Goal: Task Accomplishment & Management: Manage account settings

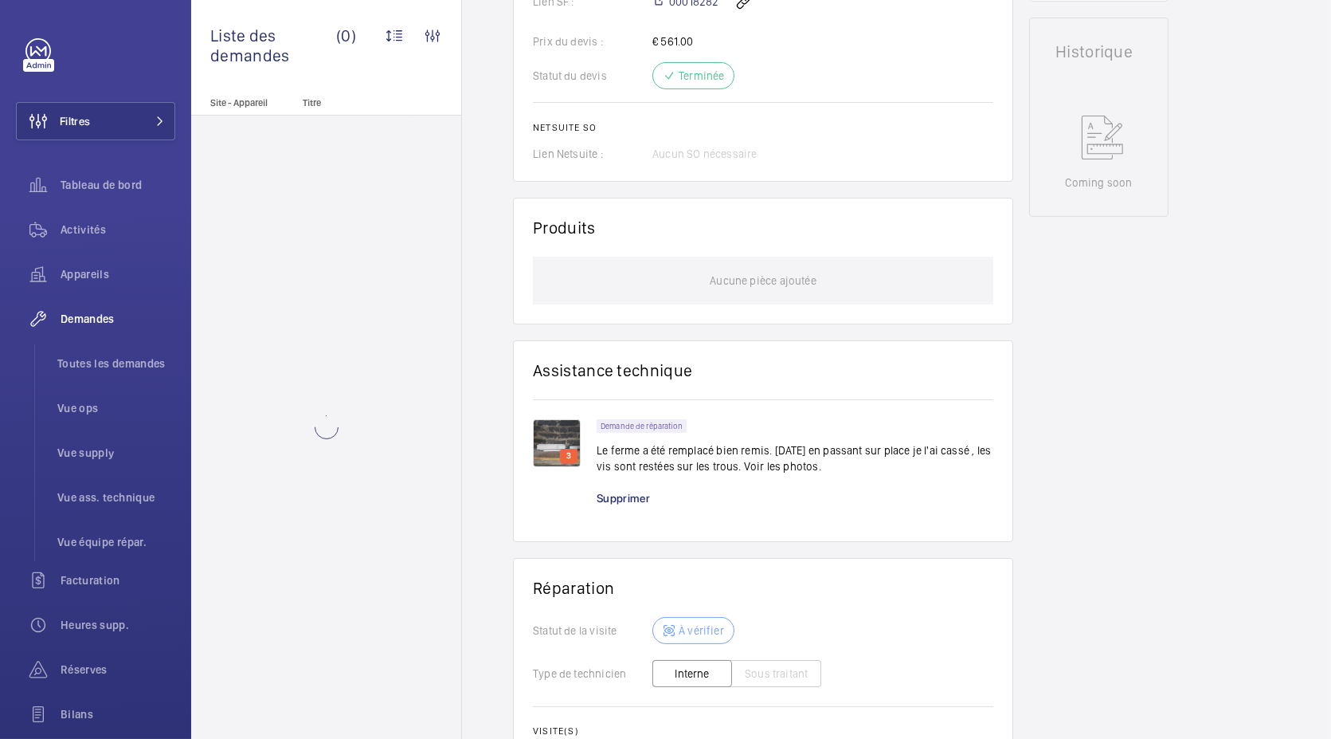
scroll to position [739, 0]
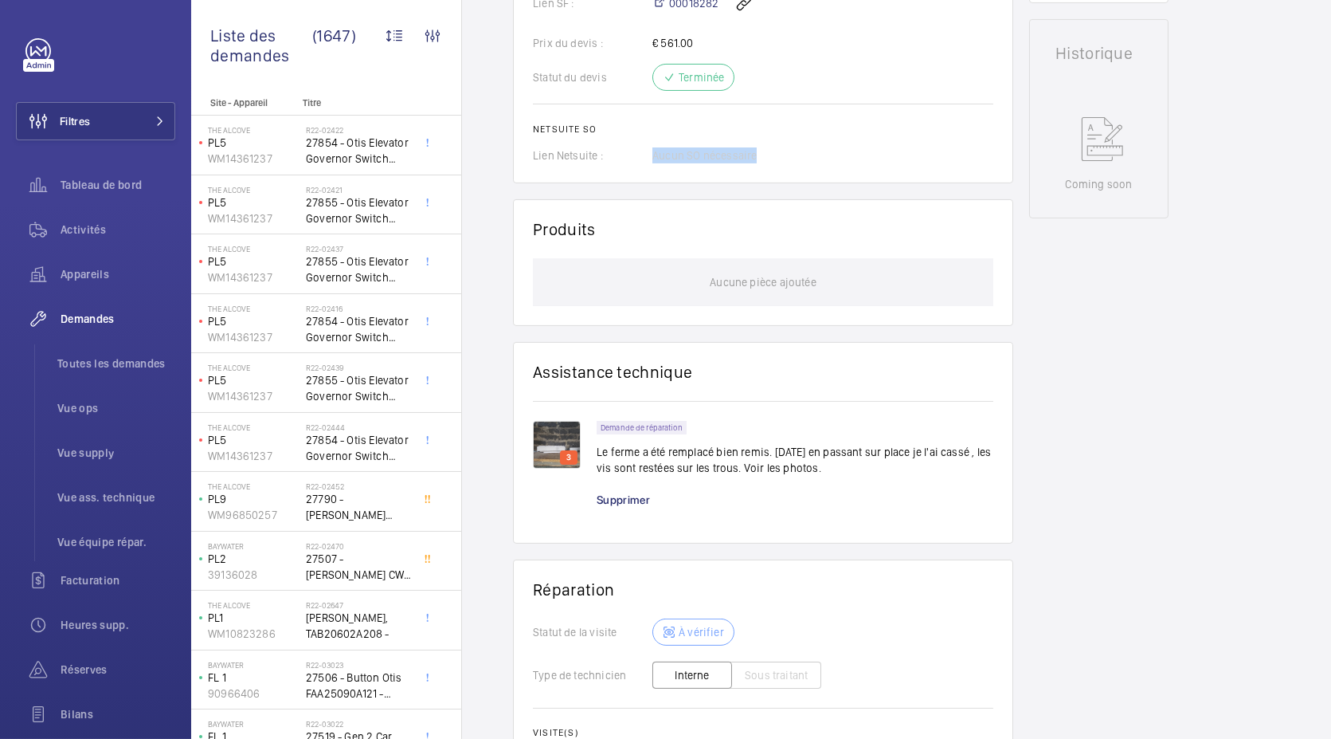
drag, startPoint x: 646, startPoint y: 151, endPoint x: 792, endPoint y: 147, distance: 145.9
click at [792, 147] on div "Lien Netsuite : Aucun SO nécessaire" at bounding box center [763, 155] width 460 height 16
click at [627, 156] on div "Lien Netsuite : Aucun SO nécessaire" at bounding box center [763, 155] width 460 height 16
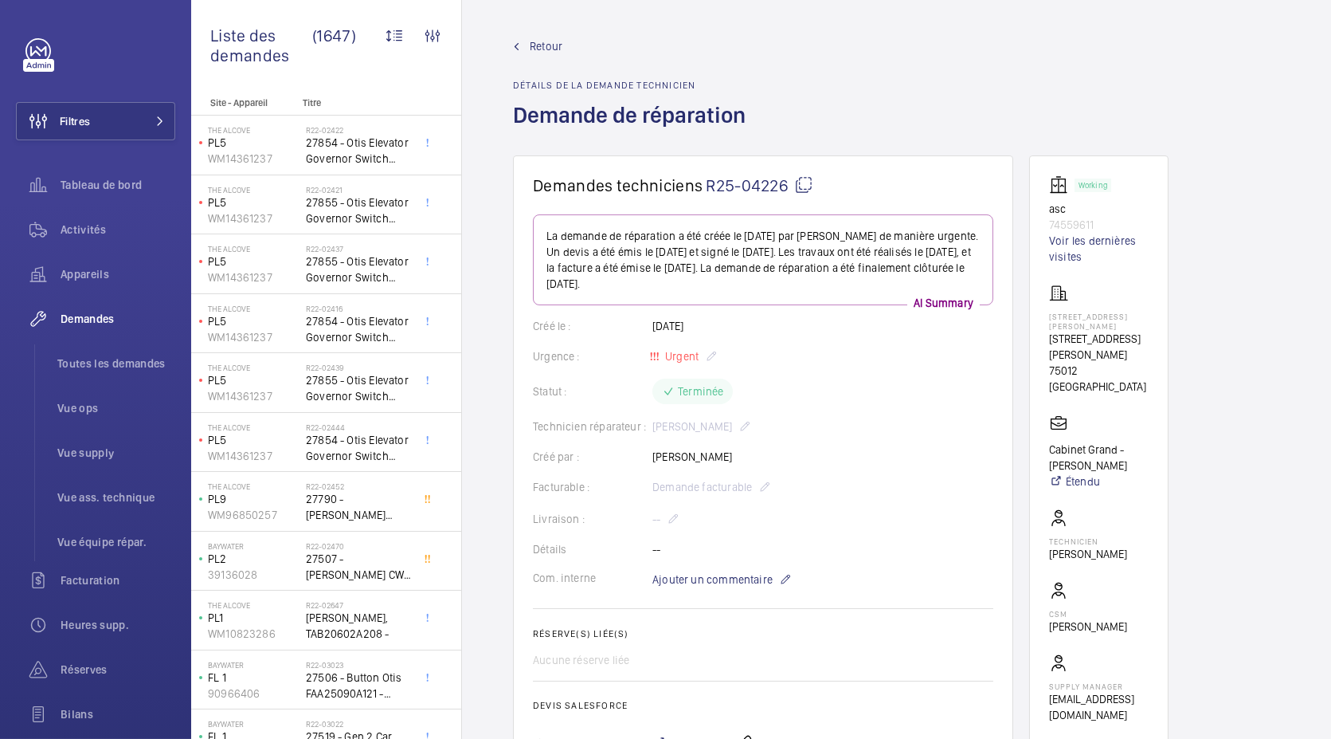
click at [1064, 224] on p "74559611" at bounding box center [1099, 225] width 100 height 16
click at [1115, 274] on wm-front-card-body "Working asc 74559611 Voir les dernières visites 8 Rue du Docteur Goujon 8 Rue d…" at bounding box center [1099, 448] width 100 height 547
click at [135, 360] on span "Toutes les demandes" at bounding box center [116, 363] width 118 height 16
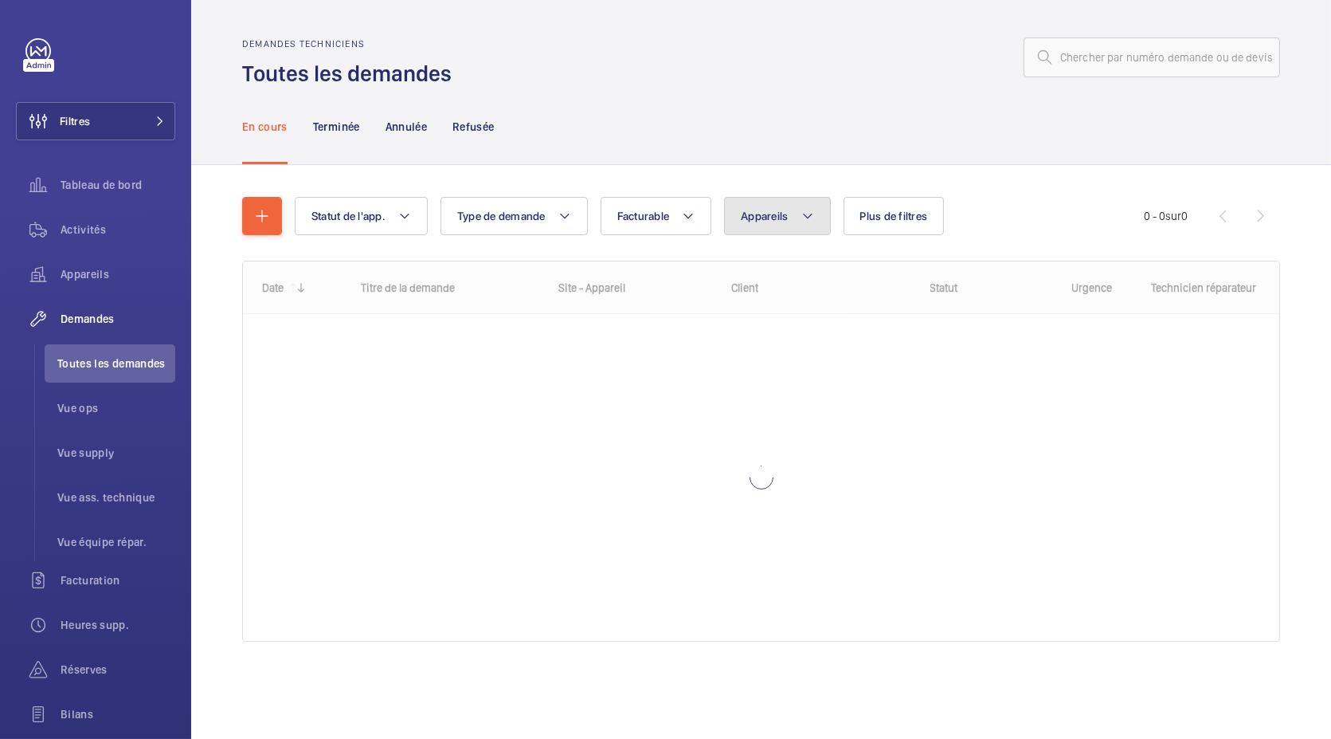
click at [754, 226] on button "Appareils" at bounding box center [777, 216] width 106 height 38
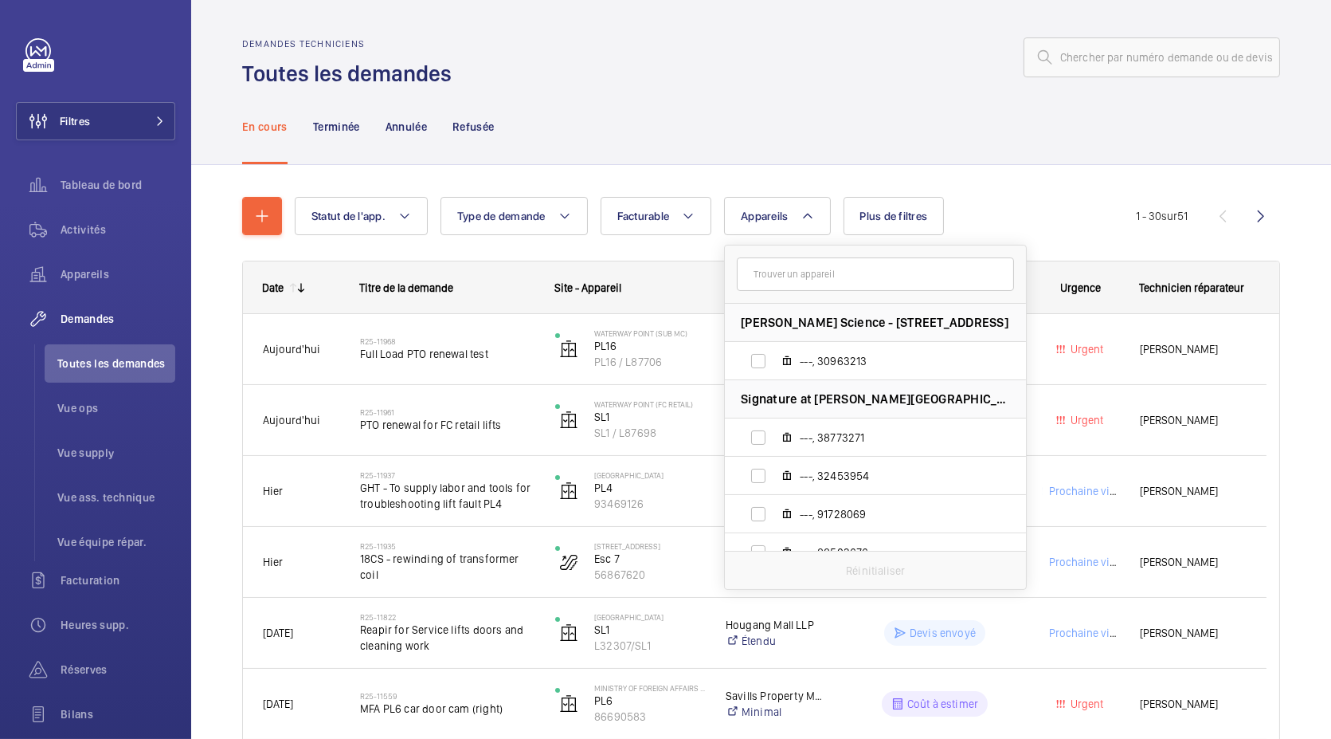
click at [782, 271] on input "text" at bounding box center [875, 273] width 277 height 33
type input "GOUJON"
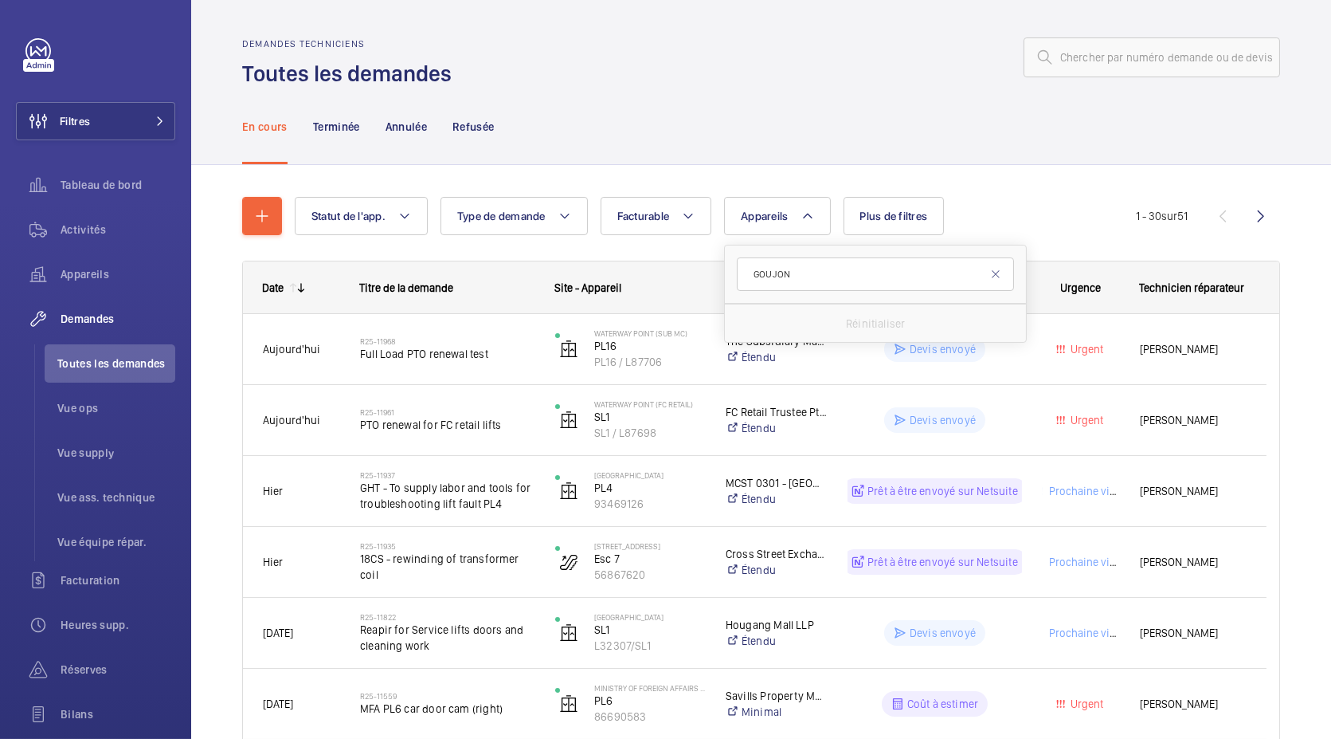
click at [813, 276] on input "GOUJON" at bounding box center [875, 273] width 277 height 33
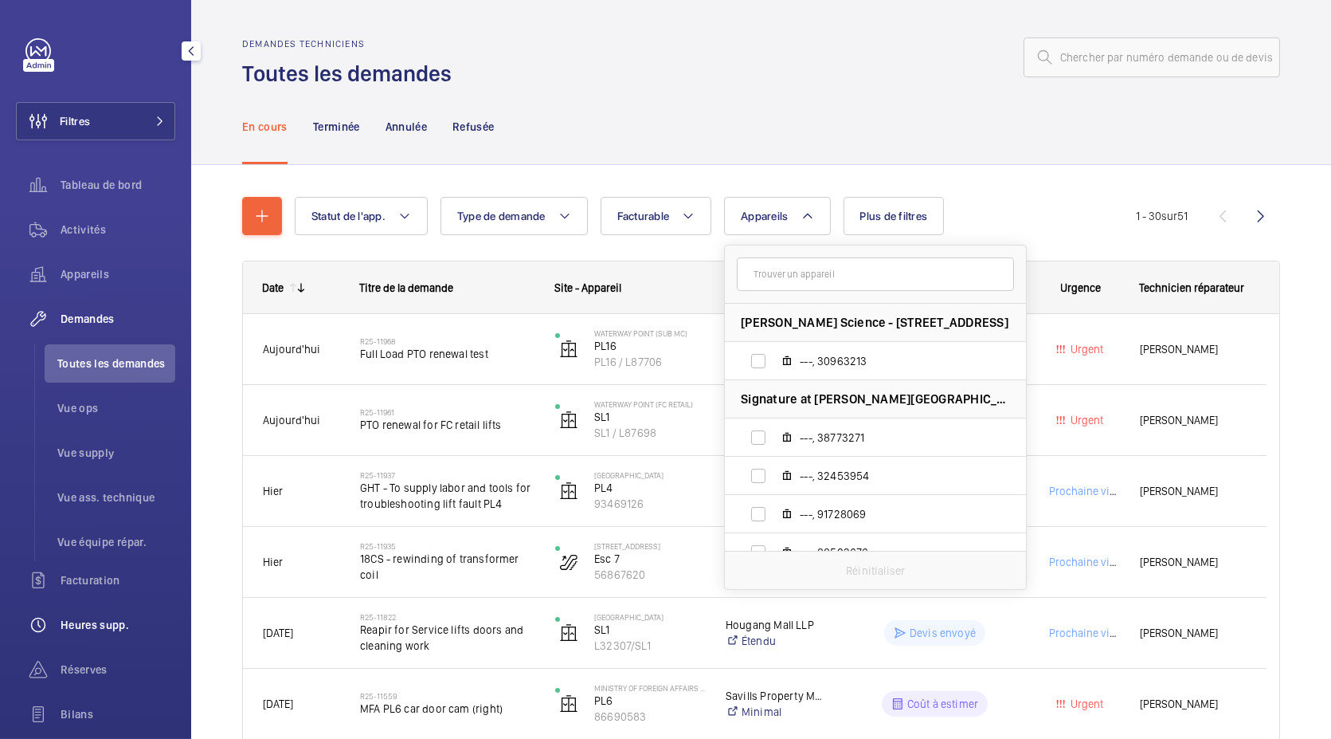
scroll to position [160, 0]
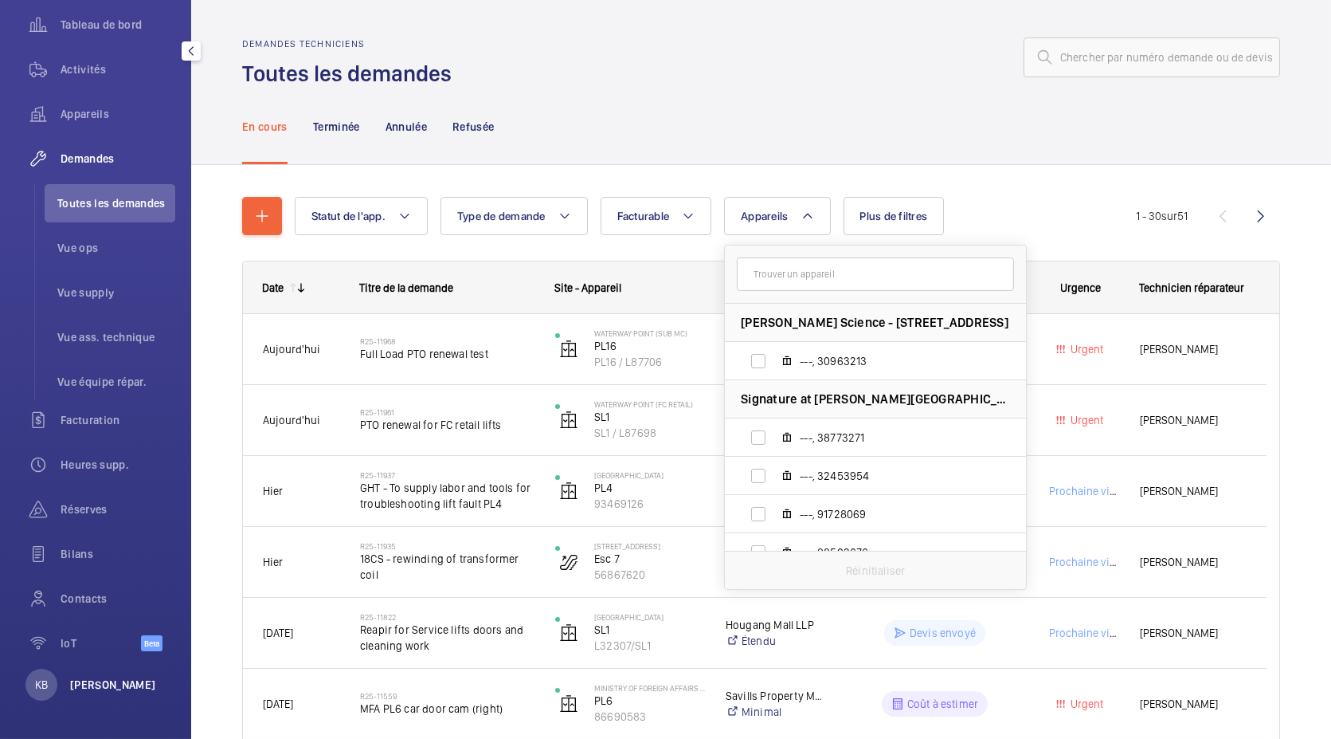
click at [93, 690] on p "[PERSON_NAME]" at bounding box center [113, 684] width 86 height 16
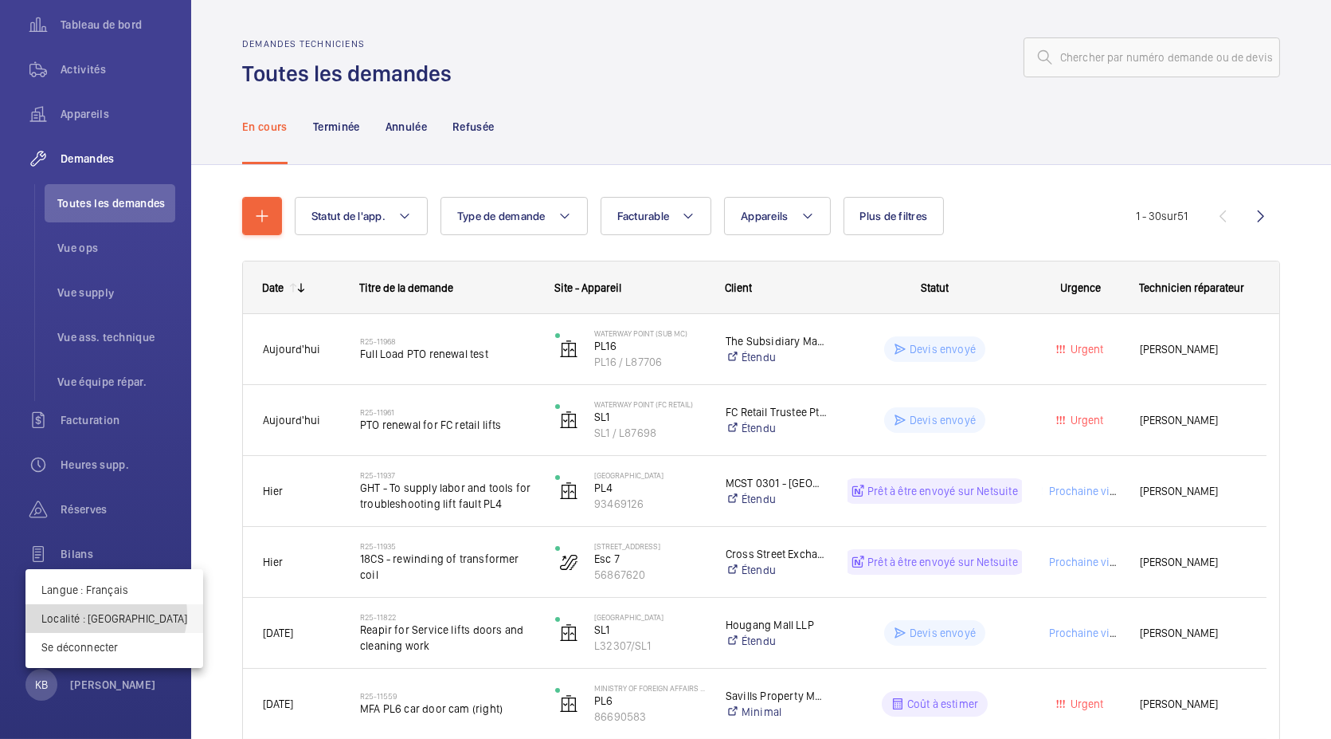
click at [105, 613] on p "Localité : Singapour" at bounding box center [114, 618] width 146 height 16
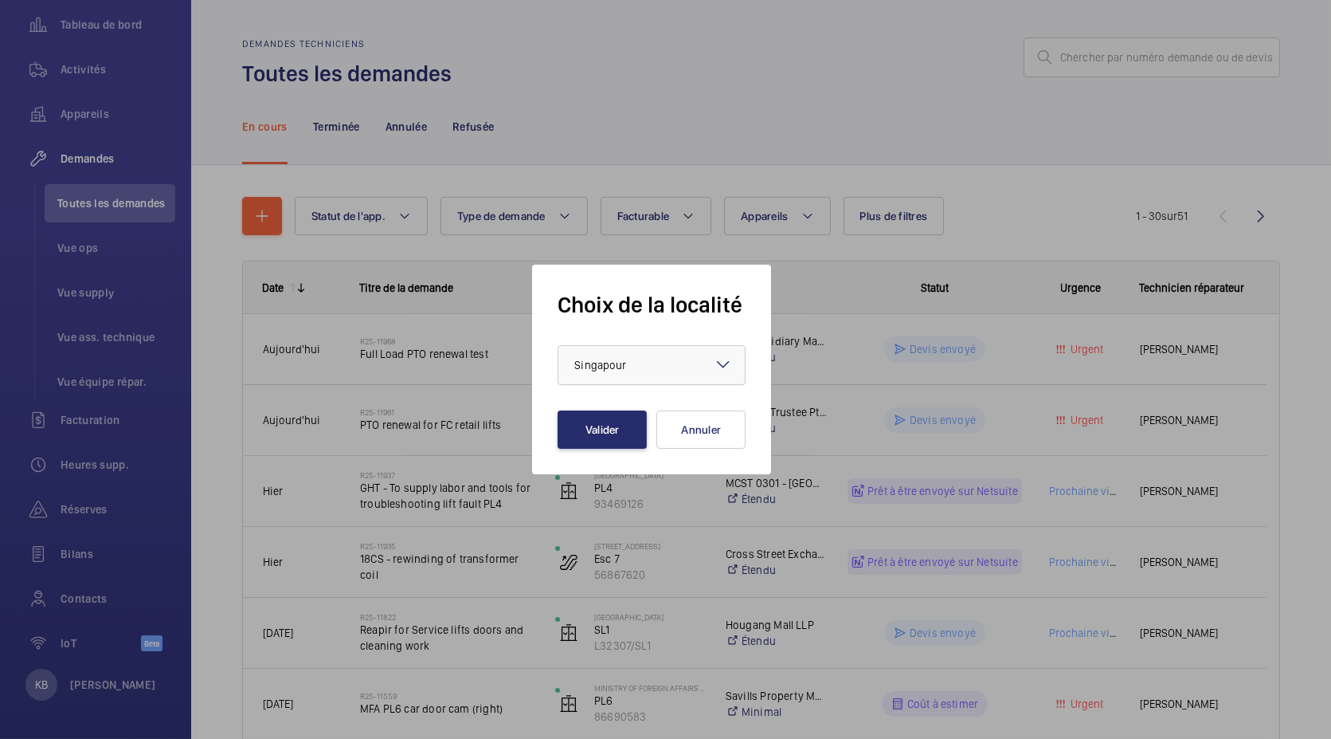
click at [618, 374] on div at bounding box center [651, 365] width 186 height 38
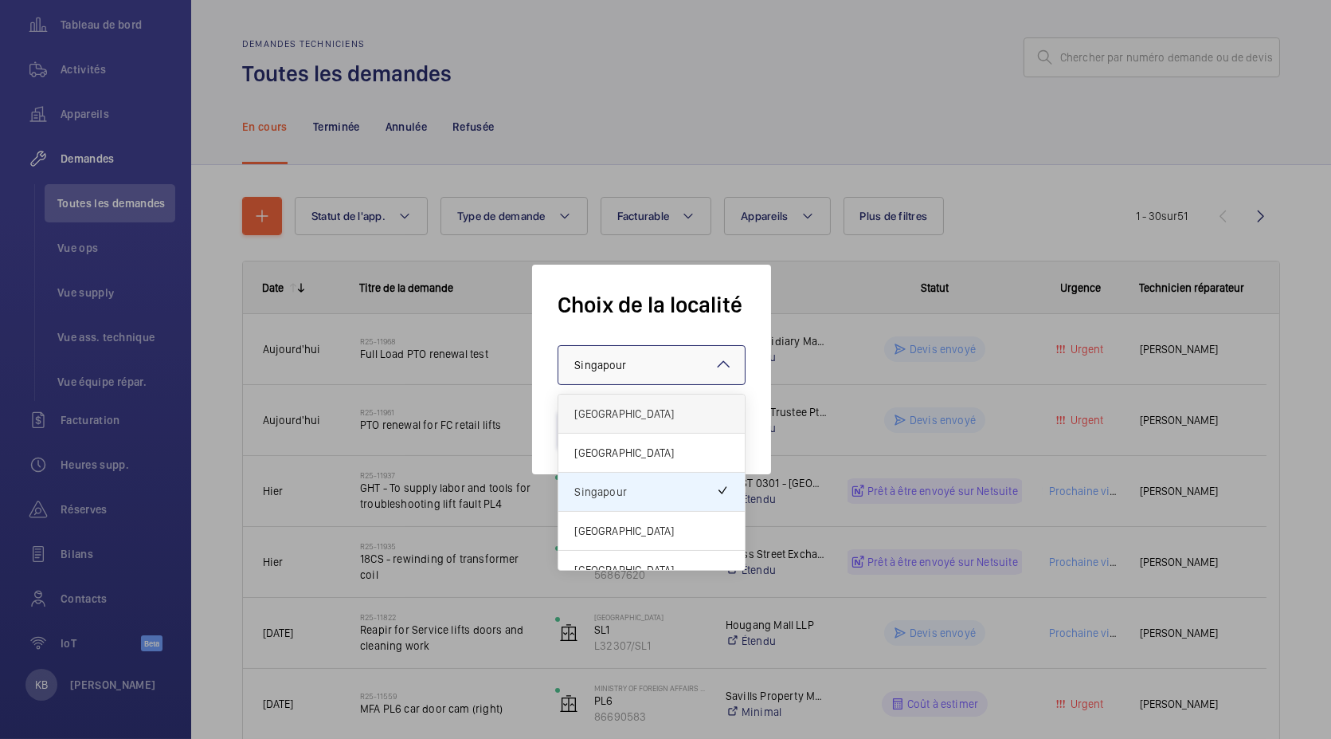
click at [620, 408] on span "[GEOGRAPHIC_DATA]" at bounding box center [651, 414] width 155 height 16
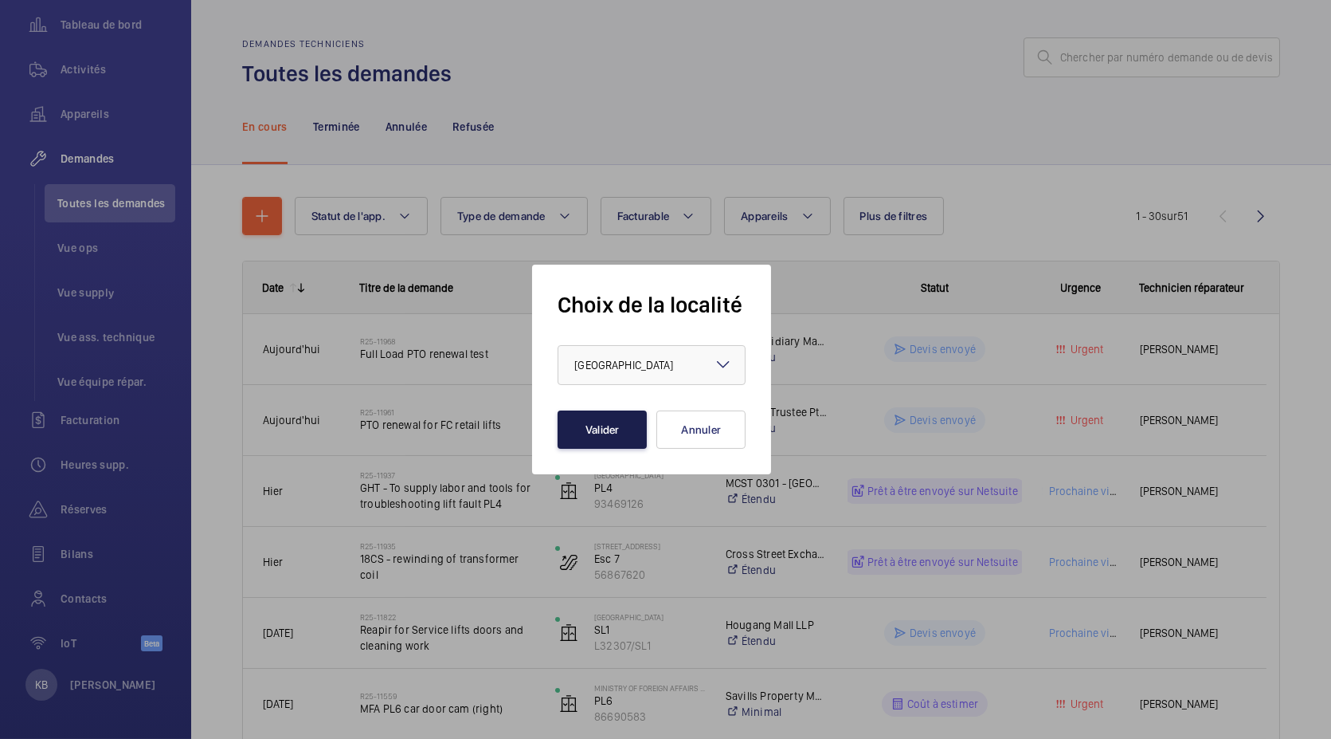
click at [612, 421] on button "Valider" at bounding box center [602, 429] width 89 height 38
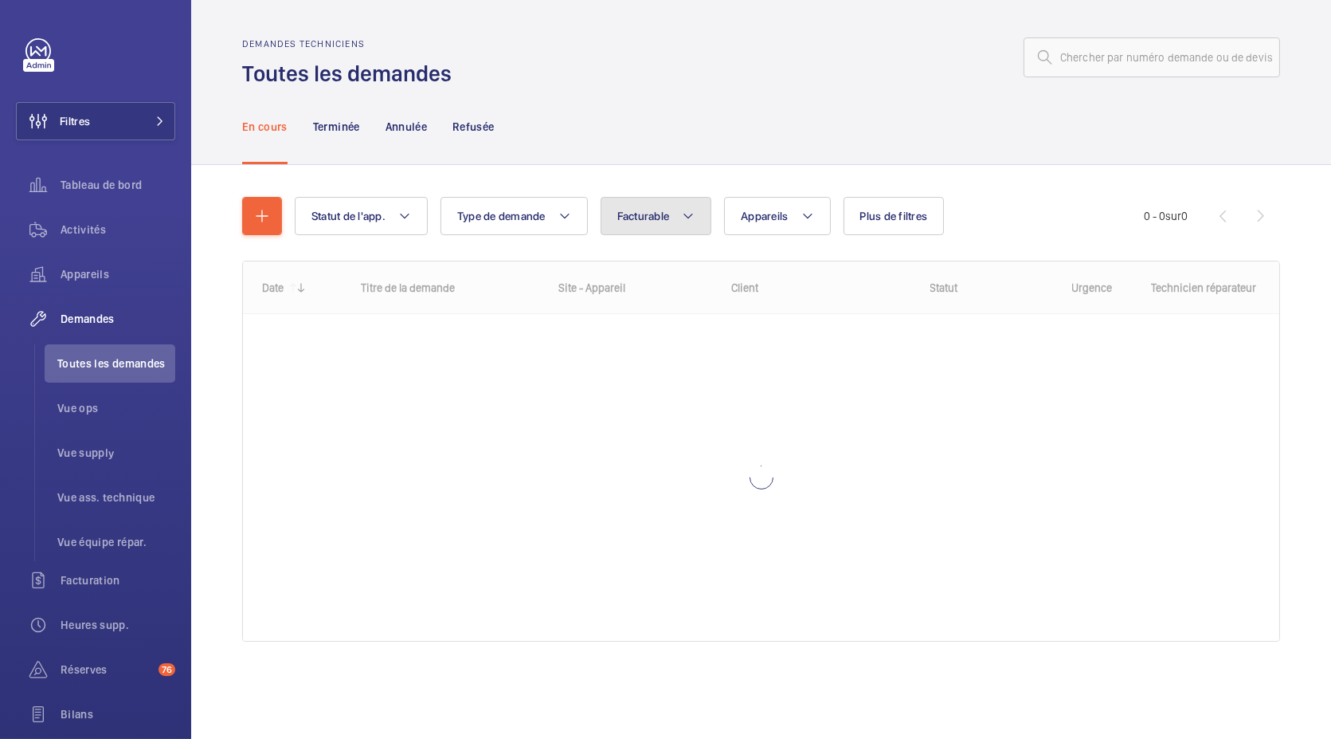
click at [672, 217] on button "Facturable" at bounding box center [657, 216] width 112 height 38
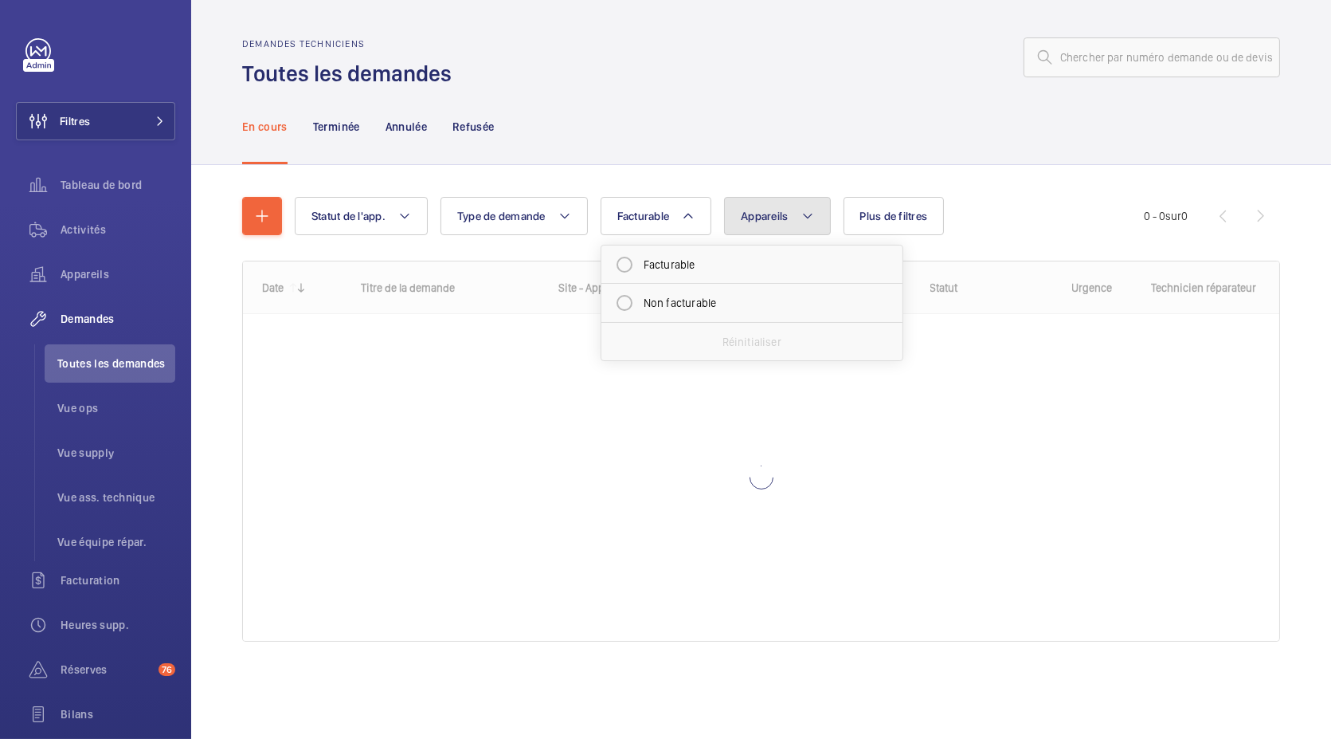
click at [760, 217] on span "Appareils" at bounding box center [764, 216] width 47 height 13
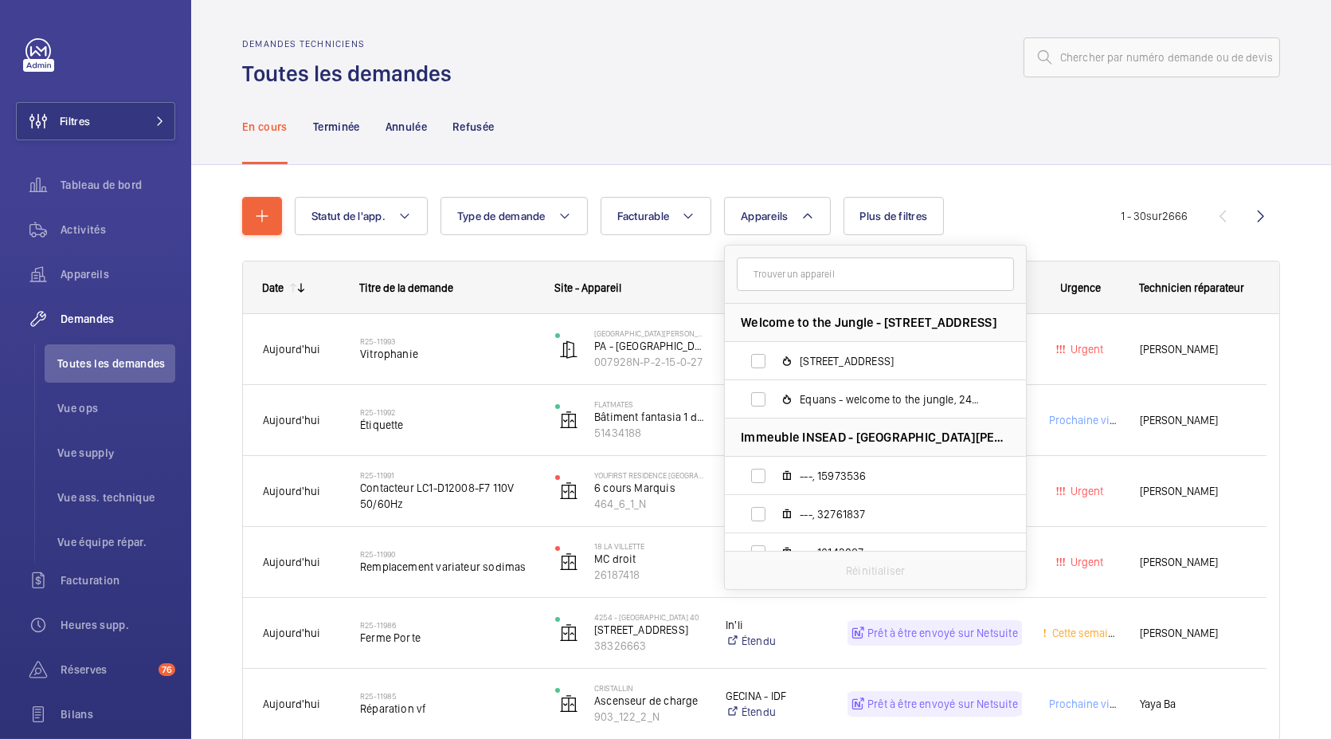
click at [767, 267] on input "text" at bounding box center [875, 273] width 277 height 33
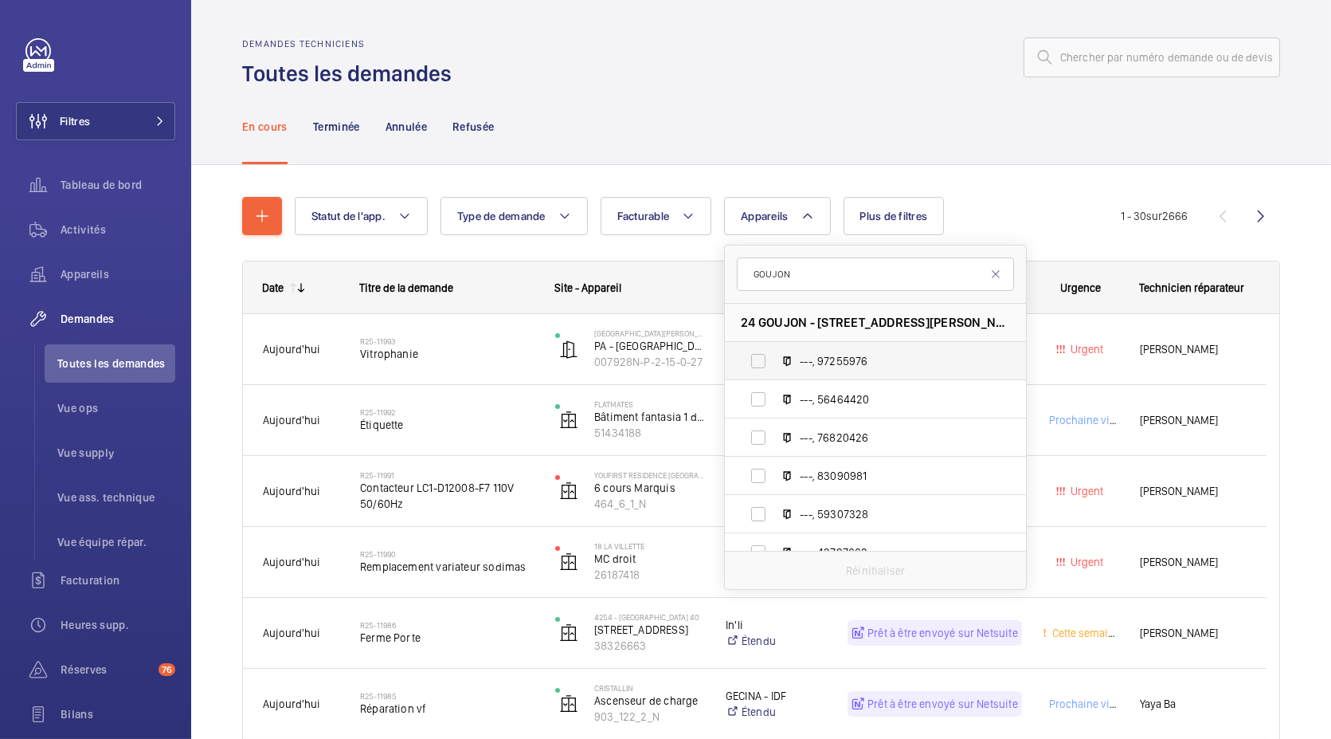
type input "GOUJON"
click at [762, 358] on label "---, 97255976" at bounding box center [863, 361] width 276 height 38
click at [762, 358] on input "---, 97255976" at bounding box center [759, 361] width 32 height 32
checkbox input "true"
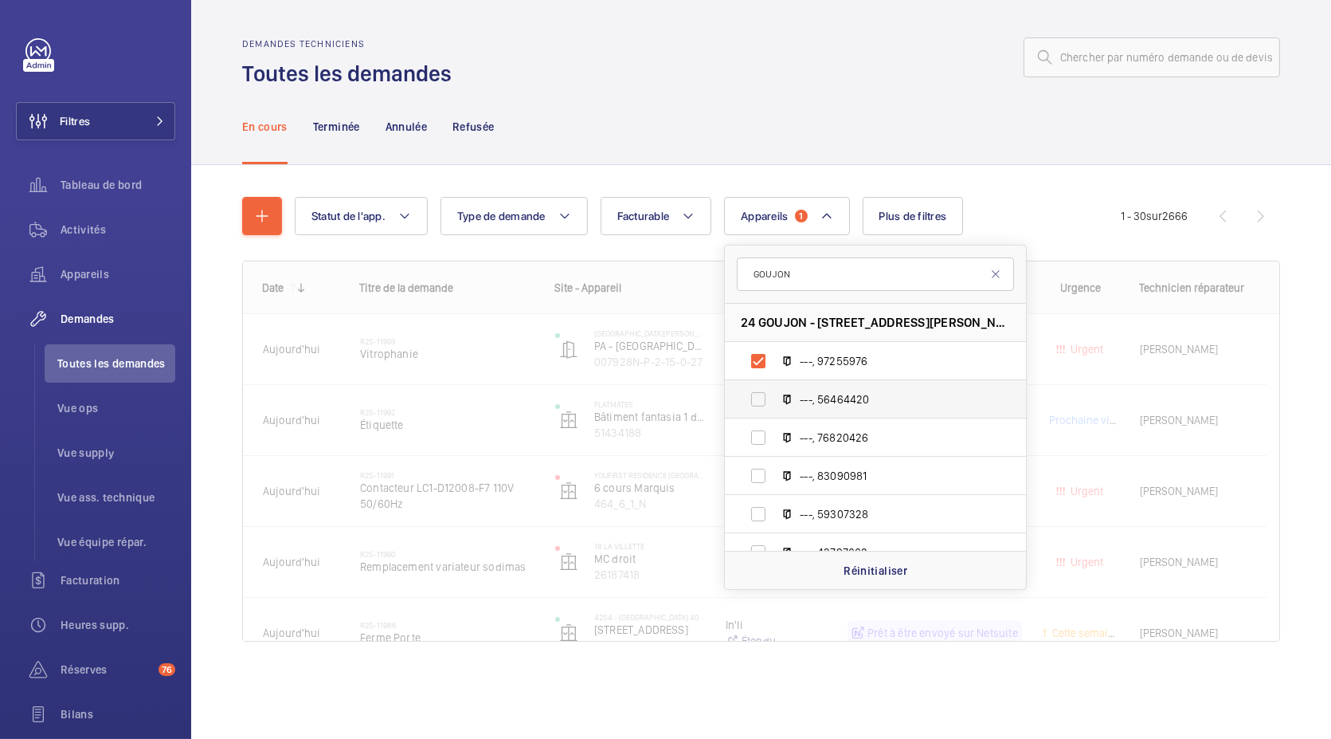
click at [762, 387] on label "---, 56464420" at bounding box center [863, 399] width 276 height 38
click at [762, 387] on input "---, 56464420" at bounding box center [759, 399] width 32 height 32
checkbox input "true"
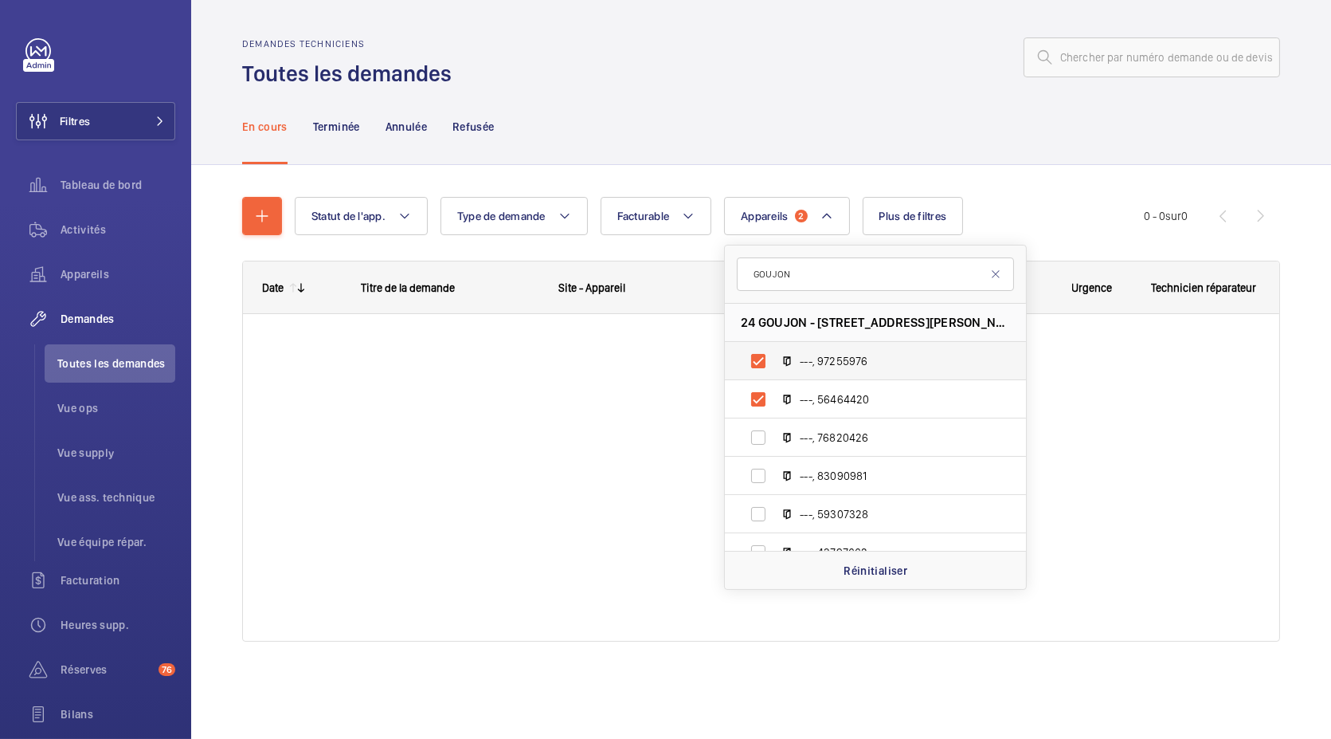
click at [763, 362] on label "---, 97255976" at bounding box center [863, 361] width 276 height 38
click at [763, 362] on input "---, 97255976" at bounding box center [759, 361] width 32 height 32
checkbox input "false"
click at [762, 404] on label "---, 56464420" at bounding box center [863, 399] width 276 height 38
click at [762, 404] on input "---, 56464420" at bounding box center [759, 399] width 32 height 32
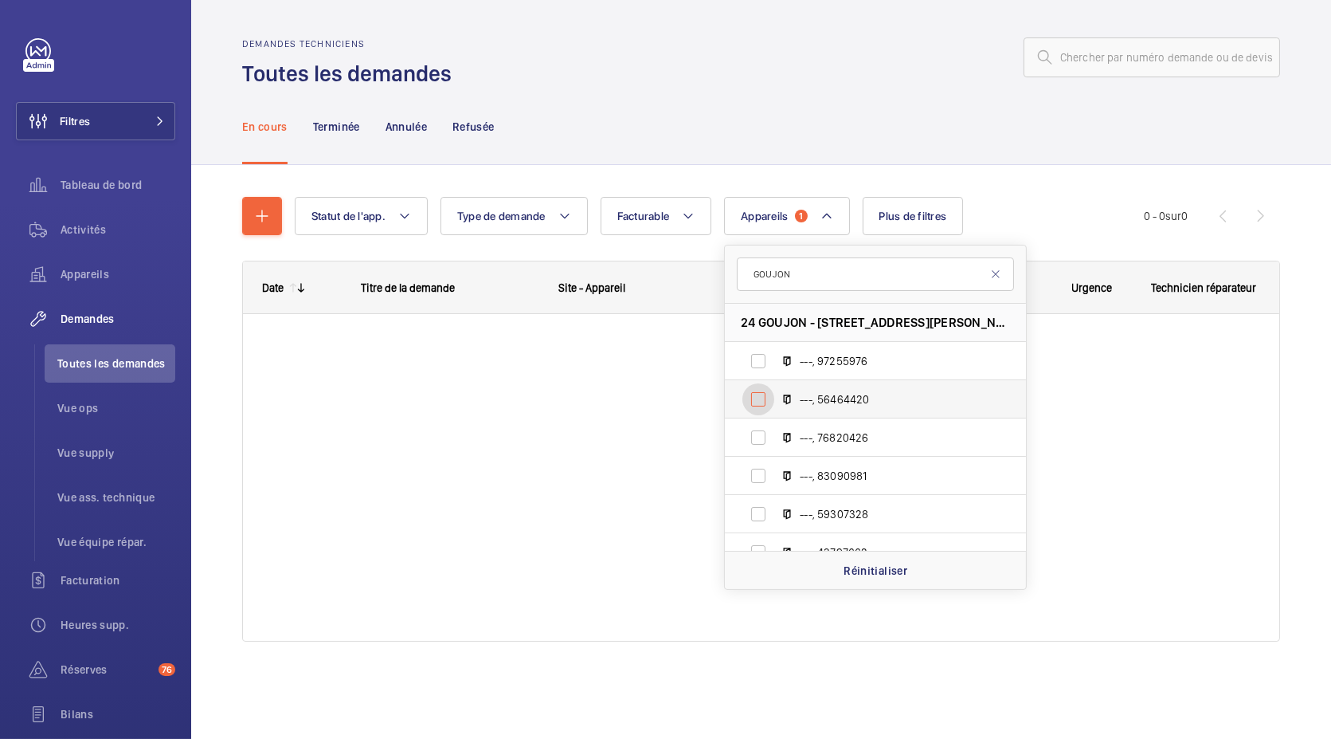
checkbox input "false"
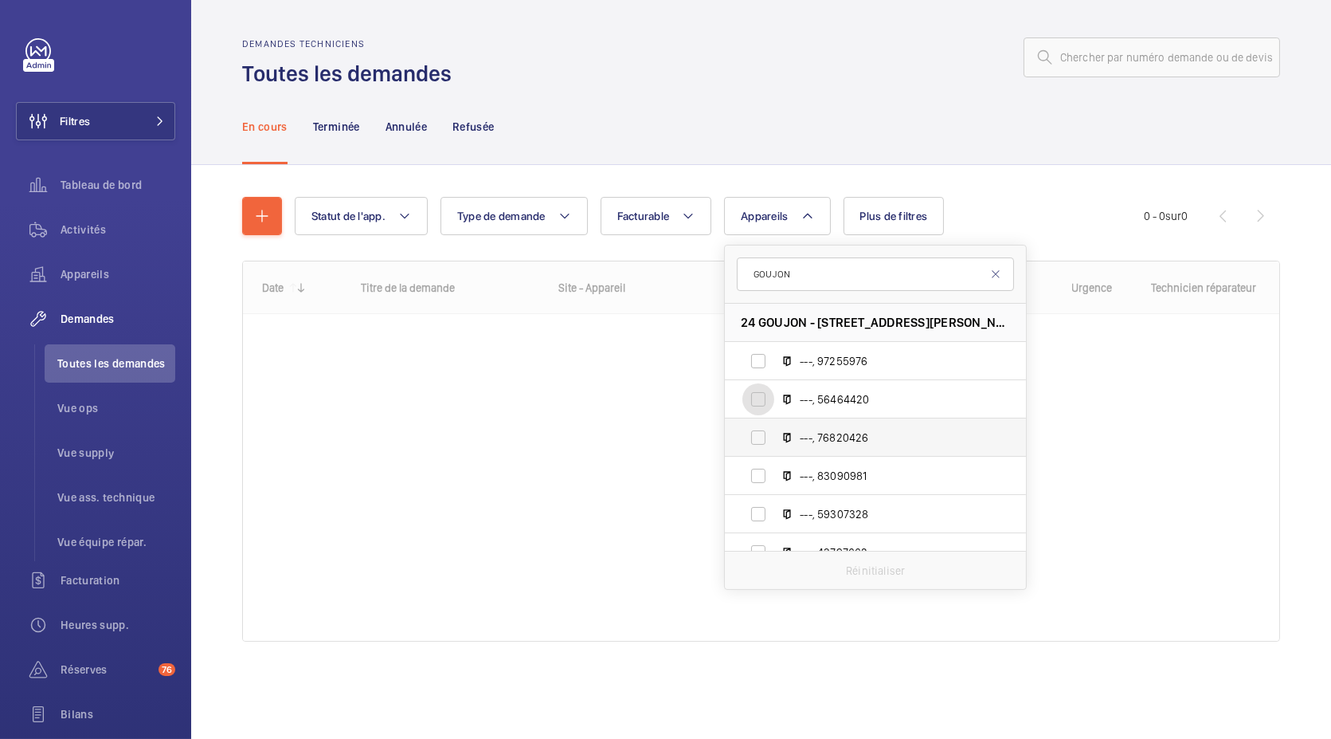
scroll to position [173, 0]
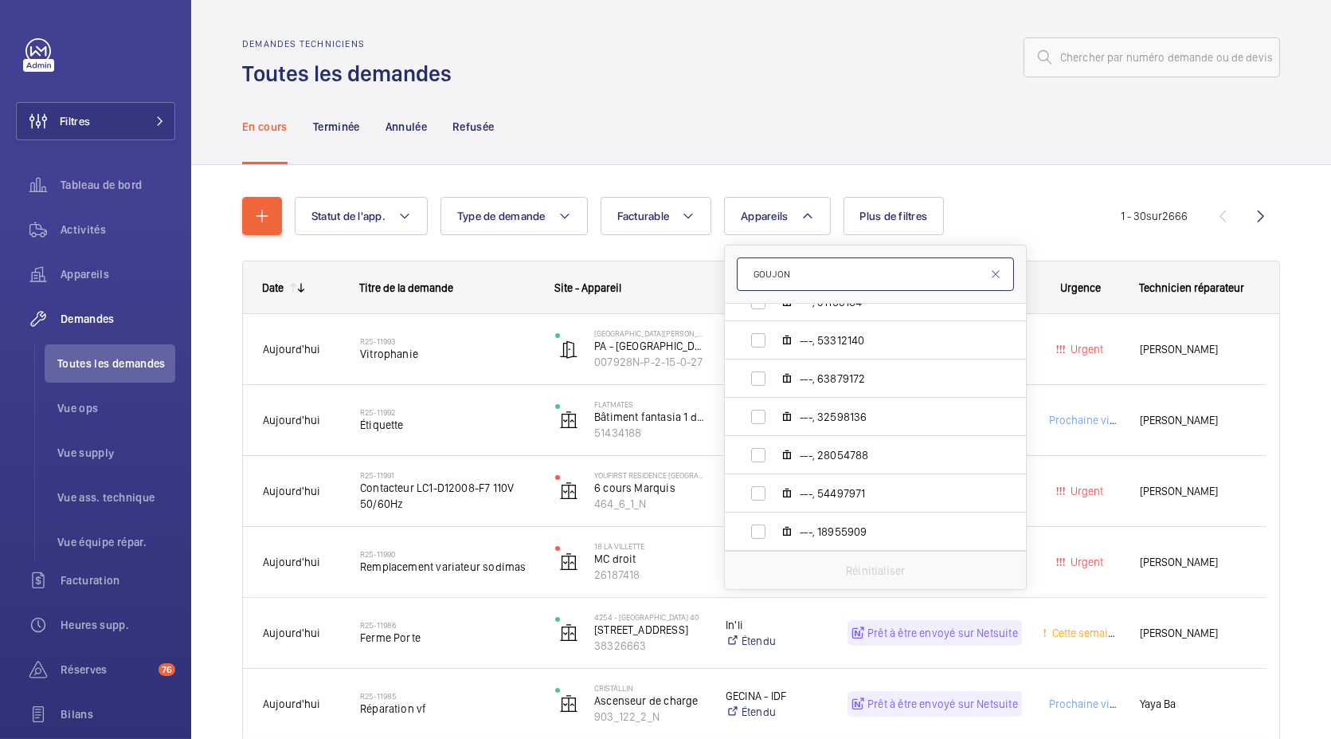
scroll to position [1028, 0]
click at [774, 274] on input "GOUJON" at bounding box center [875, 273] width 277 height 33
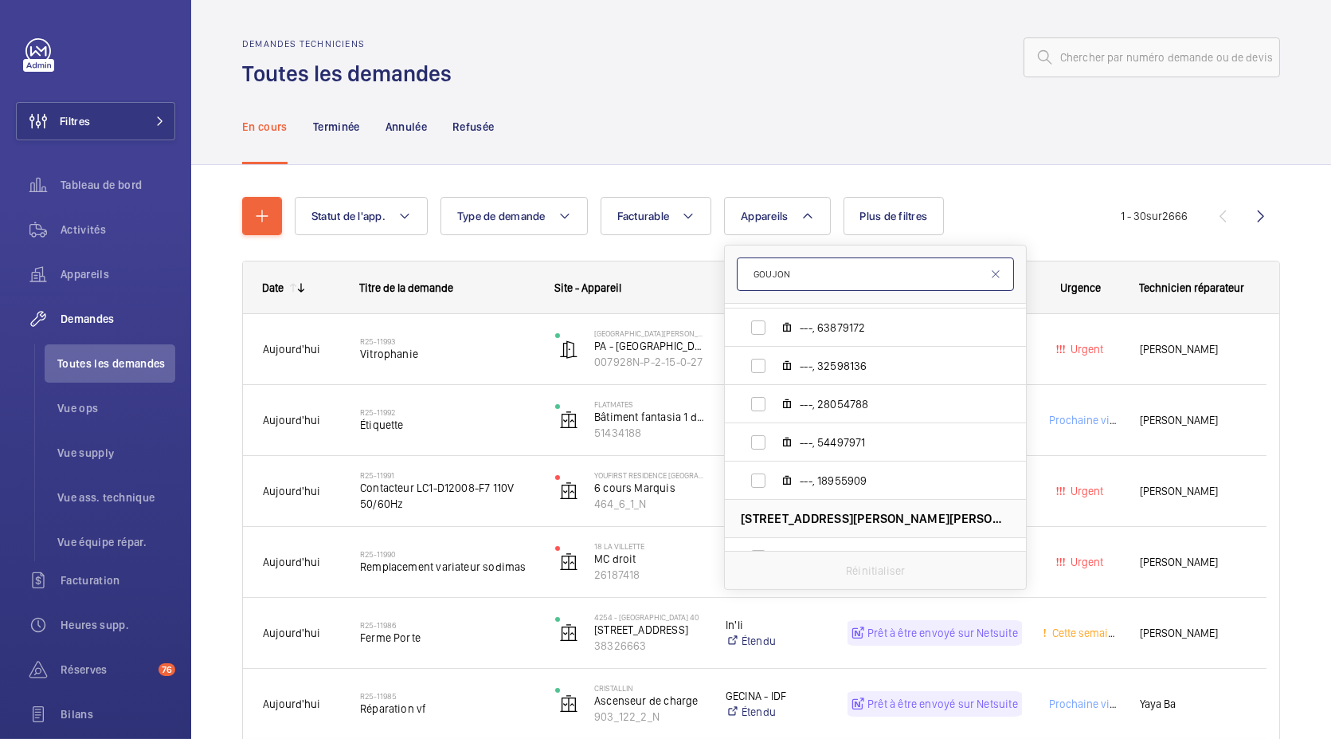
click at [774, 274] on input "GOUJON" at bounding box center [875, 273] width 277 height 33
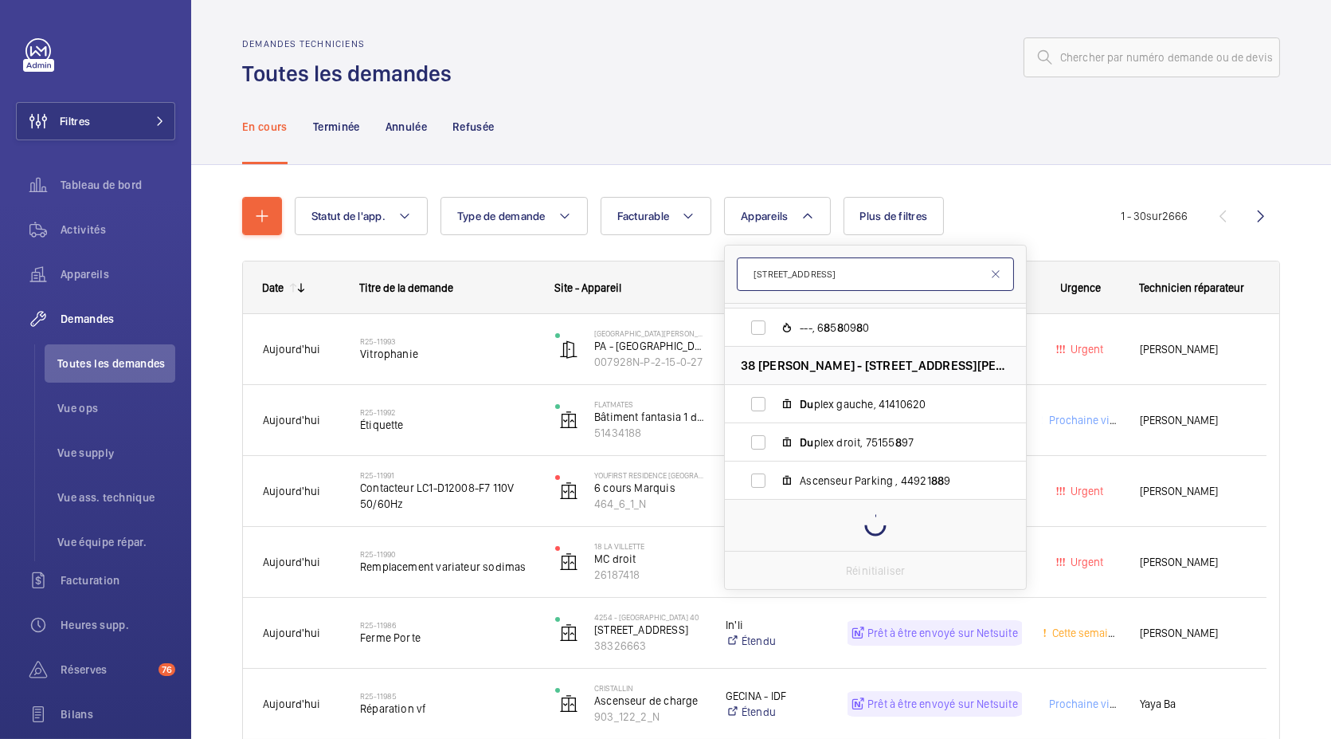
scroll to position [0, 0]
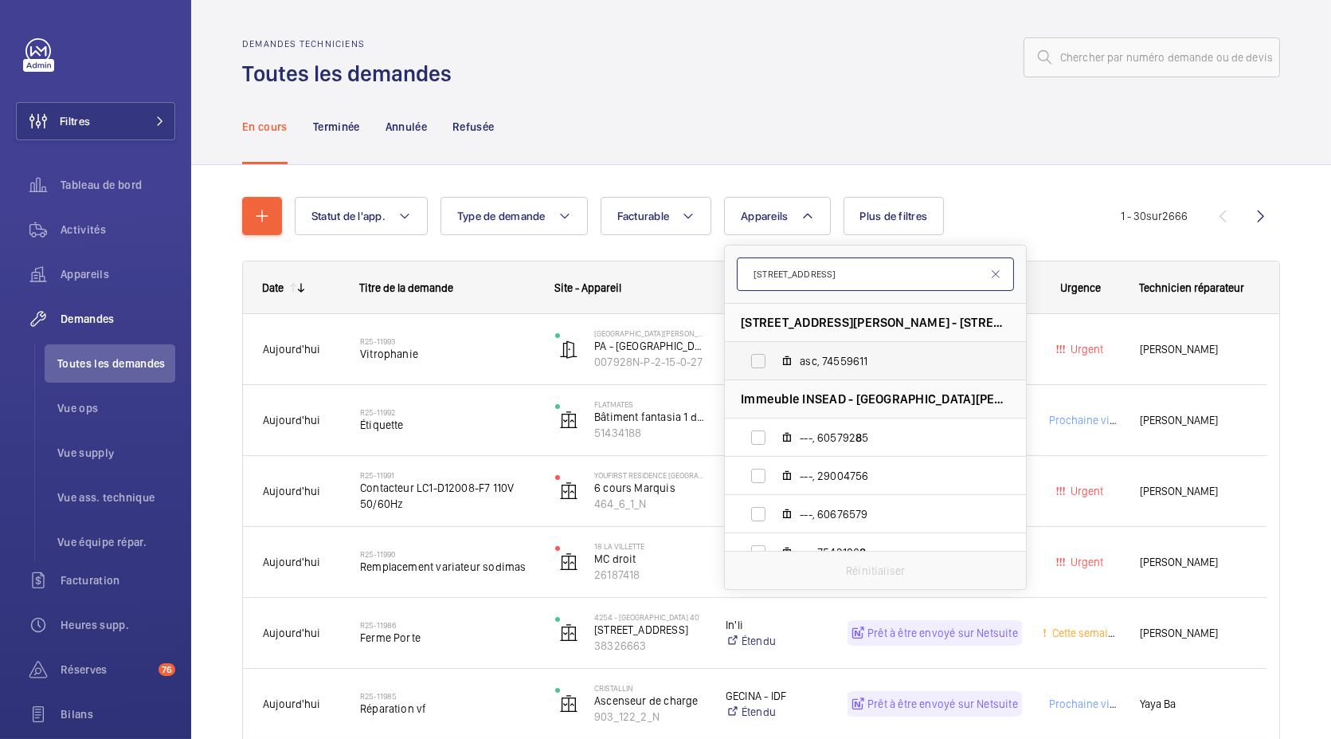
type input "8 RUE DU DOC"
click at [791, 359] on mat-icon at bounding box center [787, 361] width 13 height 13
click at [774, 359] on input "asc, 74559611" at bounding box center [759, 361] width 32 height 32
checkbox input "true"
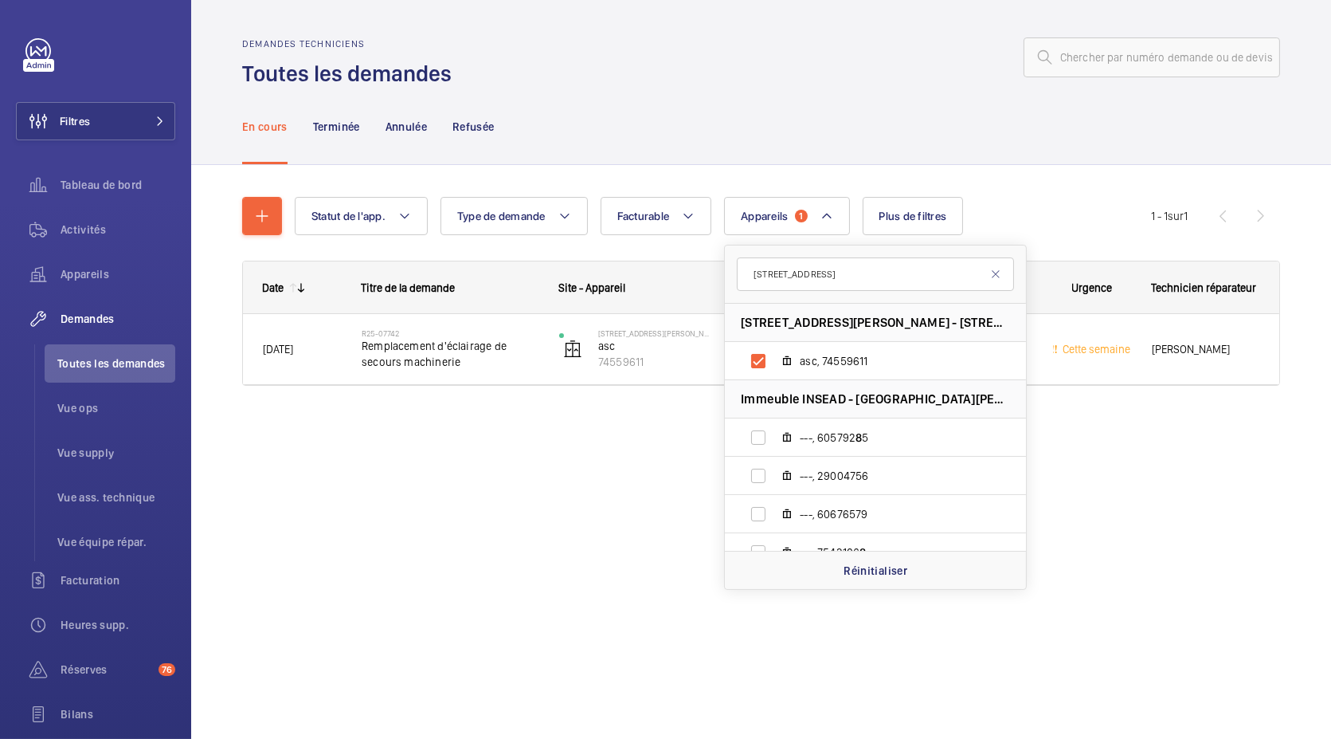
click at [829, 138] on div "En cours Terminée Annulée Refusée" at bounding box center [761, 126] width 1038 height 76
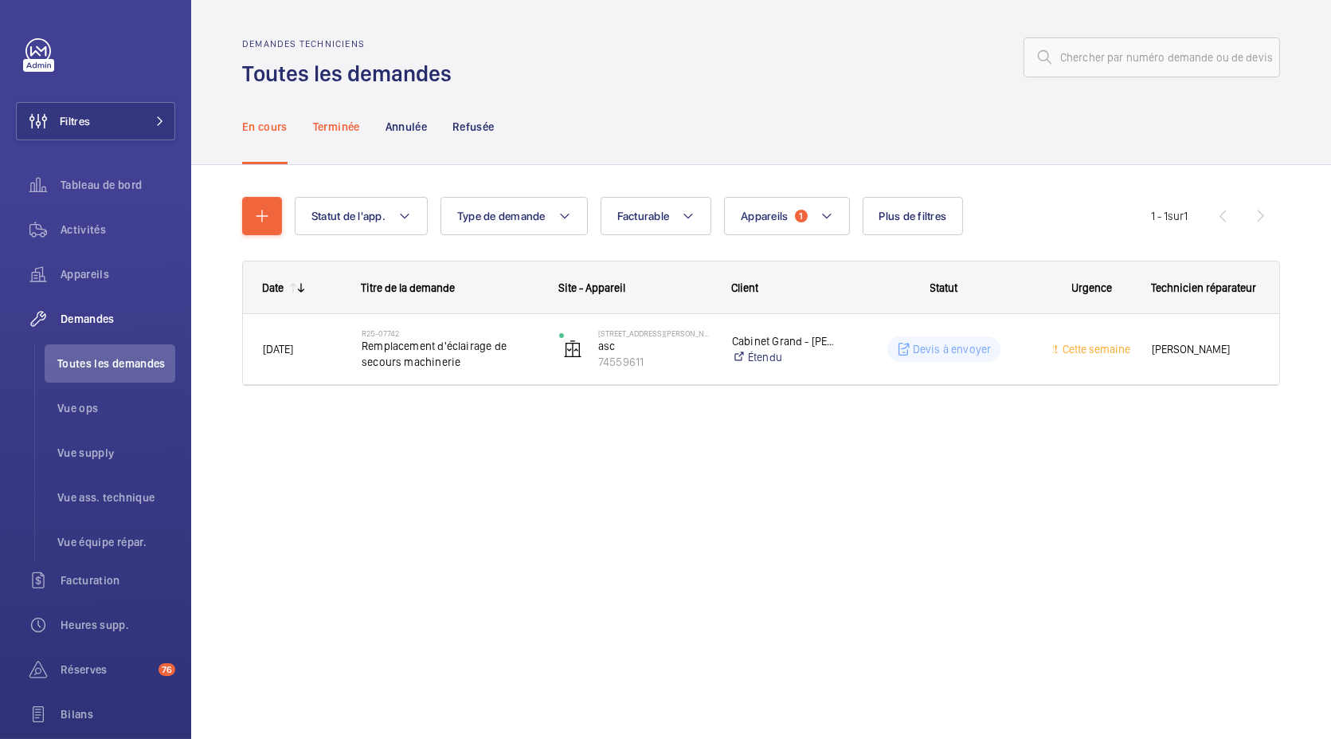
click at [336, 137] on div "Terminée" at bounding box center [336, 126] width 47 height 76
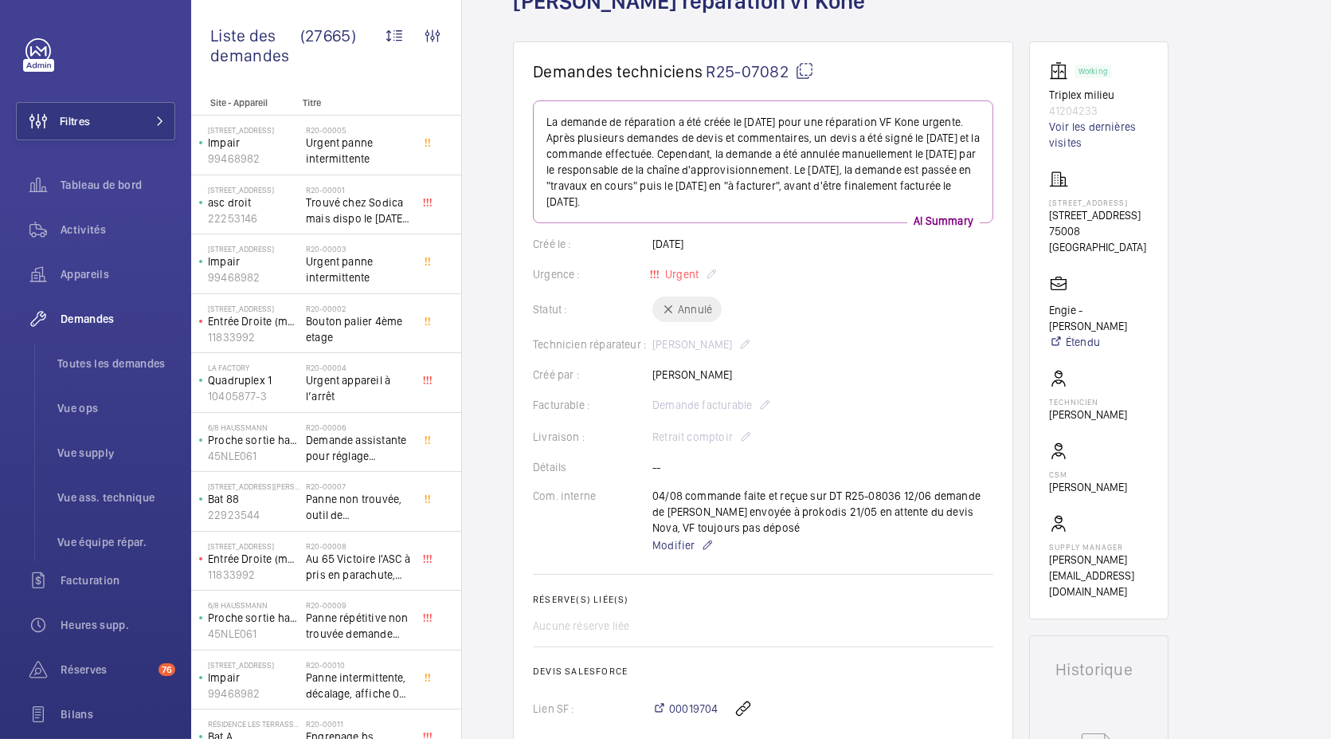
scroll to position [116, 0]
